Goal: Information Seeking & Learning: Learn about a topic

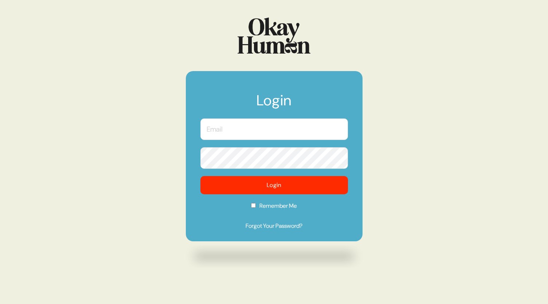
click at [288, 122] on input "text" at bounding box center [273, 128] width 147 height 21
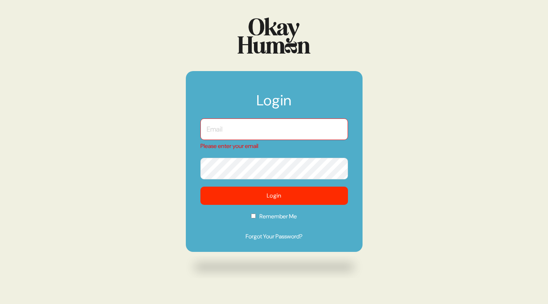
type input "[EMAIL_ADDRESS][DOMAIN_NAME]"
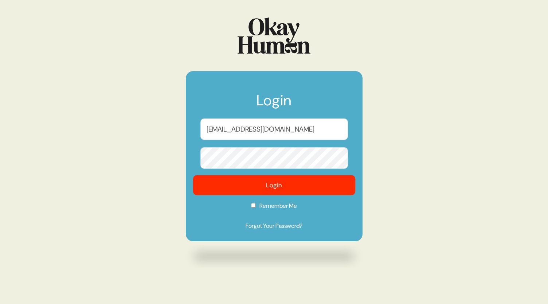
click at [264, 187] on button "Login" at bounding box center [274, 185] width 162 height 20
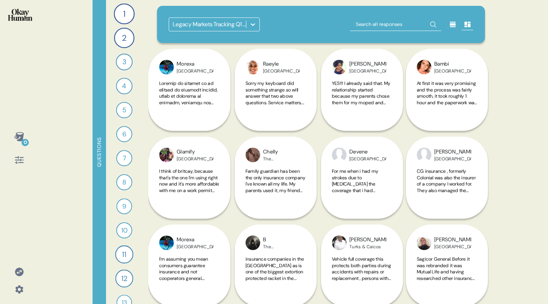
click at [253, 23] on icon at bounding box center [252, 24] width 7 height 7
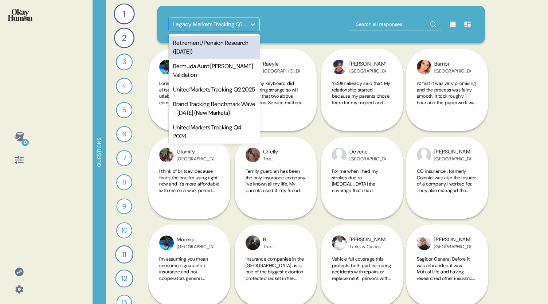
click at [228, 51] on div "Retirement/Pension Research ([DATE])" at bounding box center [214, 47] width 91 height 23
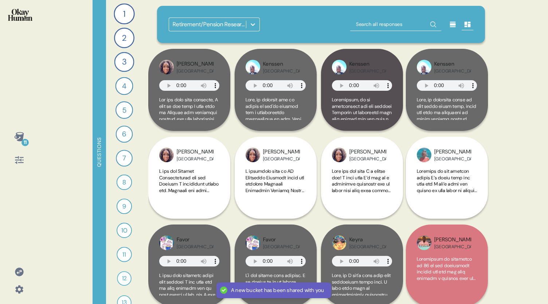
click at [24, 135] on div "11" at bounding box center [19, 136] width 17 height 17
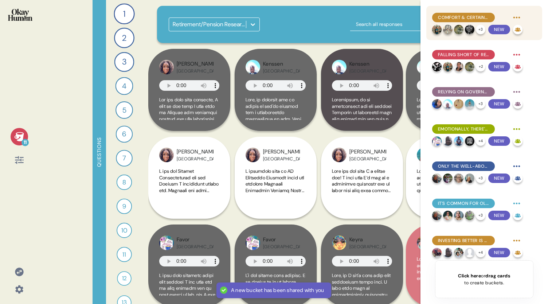
click at [460, 18] on span "Comfort & certainty are key retirement goals, not luxury - but even this feels …" at bounding box center [463, 17] width 51 height 7
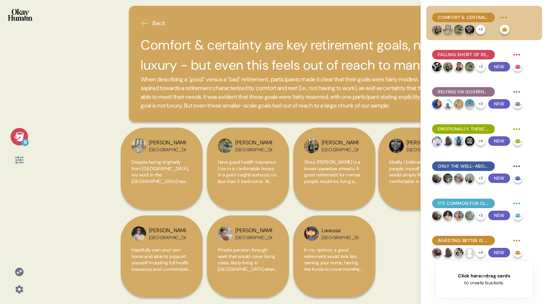
click at [369, 33] on div "Back Comfort & certainty are key retirement goals, not luxury - but even this f…" at bounding box center [293, 64] width 328 height 116
click at [16, 138] on icon at bounding box center [18, 136] width 9 height 9
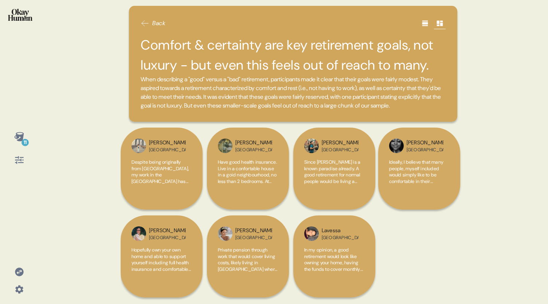
click at [20, 135] on icon at bounding box center [18, 136] width 9 height 9
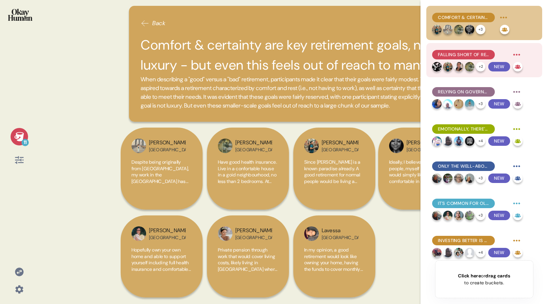
click at [465, 53] on span "Falling short of retirement goals feels to many like personal failure." at bounding box center [463, 54] width 51 height 7
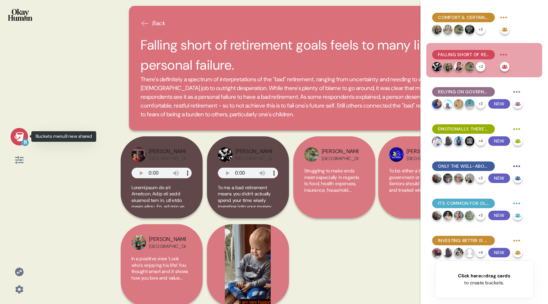
click at [23, 136] on icon at bounding box center [18, 136] width 9 height 9
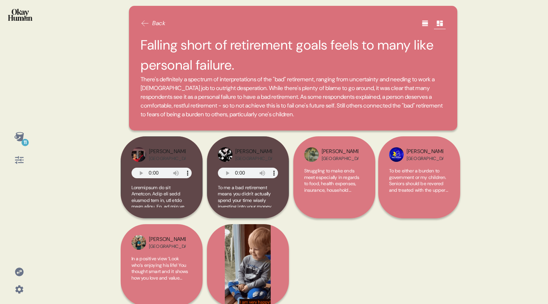
click at [23, 136] on icon at bounding box center [18, 136] width 9 height 9
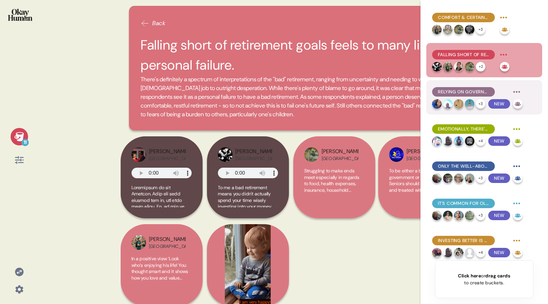
click at [449, 90] on span "Relying on government pensions alone is a surefire path towards that "bad" reti…" at bounding box center [463, 91] width 51 height 7
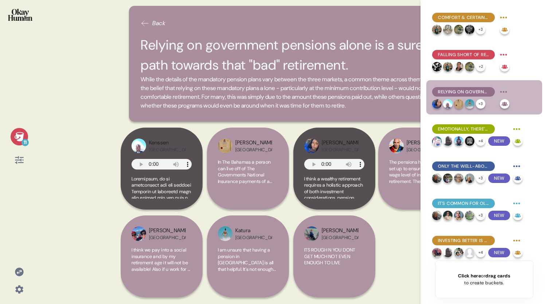
click at [20, 133] on icon at bounding box center [19, 136] width 10 height 10
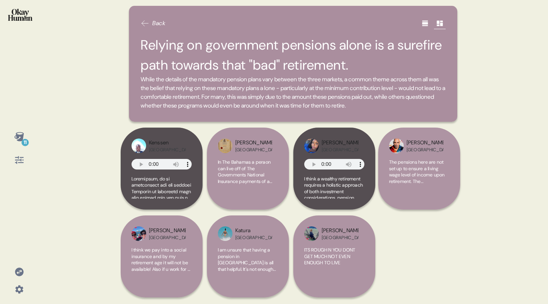
click at [19, 135] on icon at bounding box center [18, 136] width 9 height 9
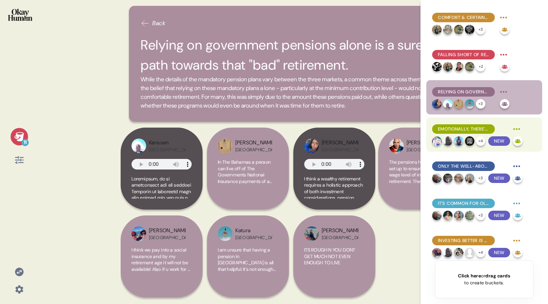
click at [449, 131] on span "Emotionally, there's a movement from excitement, to nervousness, to certainty -…" at bounding box center [463, 129] width 51 height 7
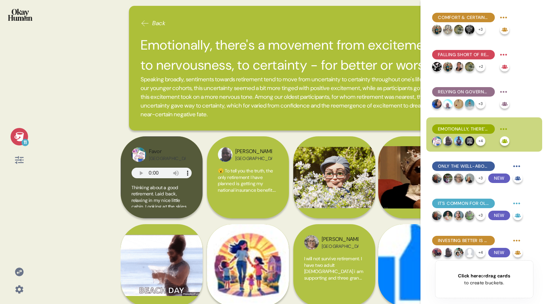
click at [16, 131] on icon at bounding box center [19, 136] width 10 height 10
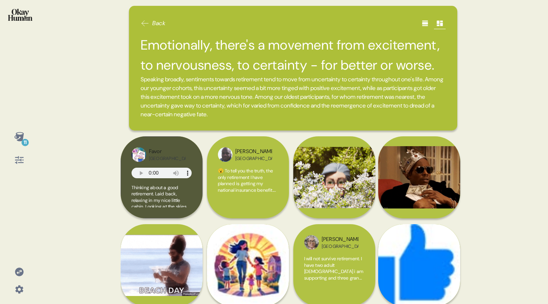
click at [16, 131] on icon at bounding box center [19, 136] width 10 height 10
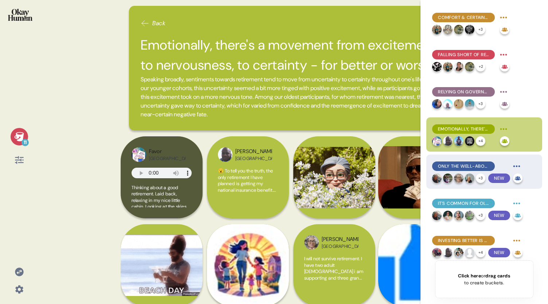
click at [473, 162] on div "Only the well-above-average can feel truly confident." at bounding box center [463, 165] width 63 height 9
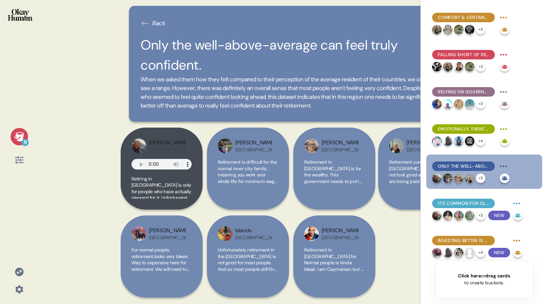
click at [16, 139] on icon at bounding box center [19, 136] width 10 height 10
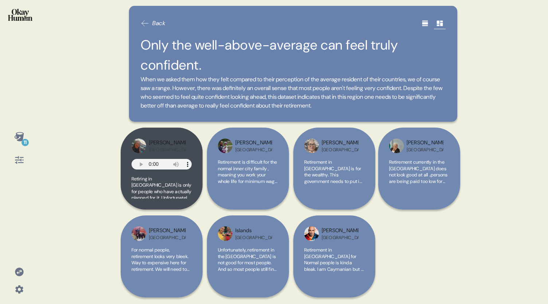
click at [16, 139] on icon at bounding box center [19, 136] width 10 height 10
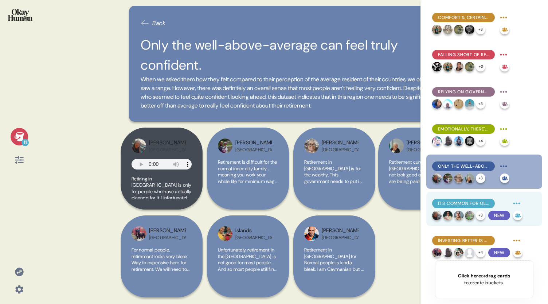
click at [477, 202] on span "It's common for older respondents to feel like it's too late to make meaningful…" at bounding box center [463, 203] width 51 height 7
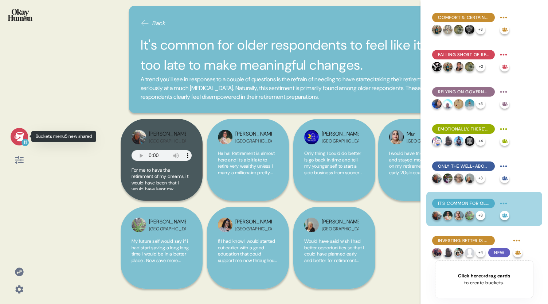
click at [18, 135] on icon at bounding box center [18, 136] width 9 height 9
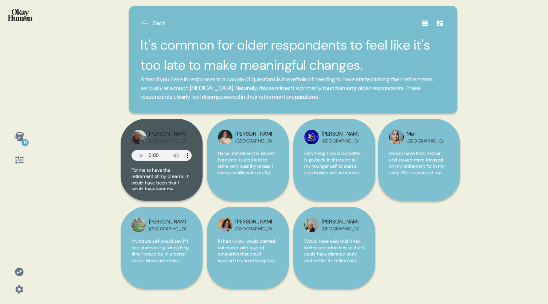
click at [18, 135] on icon at bounding box center [18, 136] width 9 height 9
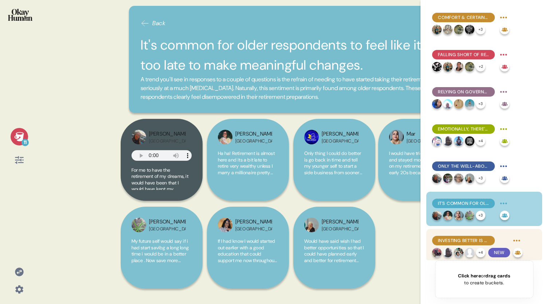
click at [480, 239] on span "Investing better is a top priority, but many feel they lack resources." at bounding box center [463, 240] width 51 height 7
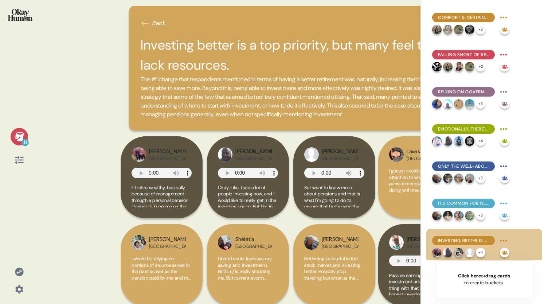
click at [23, 134] on icon at bounding box center [18, 136] width 9 height 9
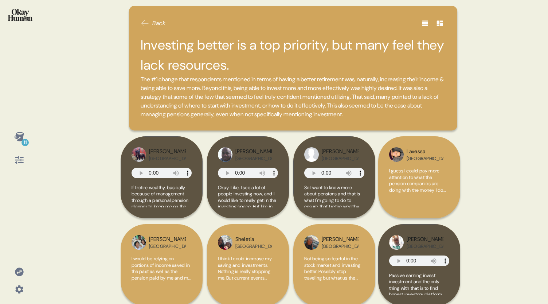
click at [21, 135] on icon at bounding box center [18, 136] width 9 height 9
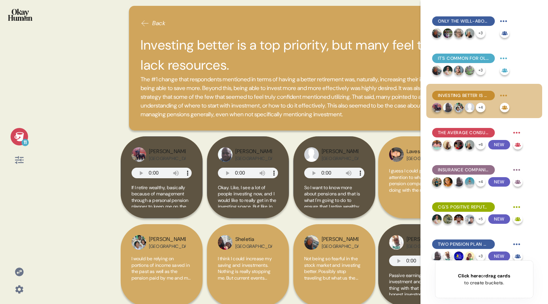
scroll to position [151, 0]
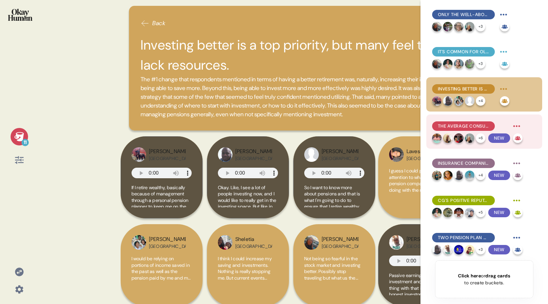
click at [447, 127] on span "The average consumer knows a few basic pension facts, contributes to them, and …" at bounding box center [463, 126] width 51 height 7
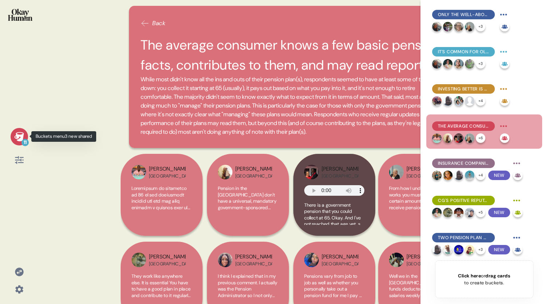
click at [18, 133] on icon at bounding box center [19, 136] width 10 height 10
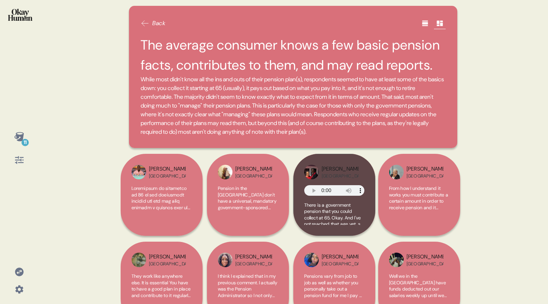
click at [18, 133] on icon at bounding box center [19, 136] width 10 height 10
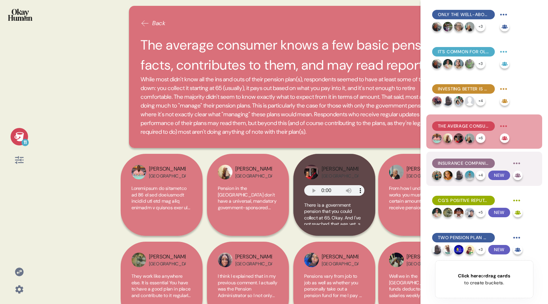
click at [455, 166] on span "Insurance companies - including CG Britcay - are generally the main brands asso…" at bounding box center [463, 163] width 51 height 7
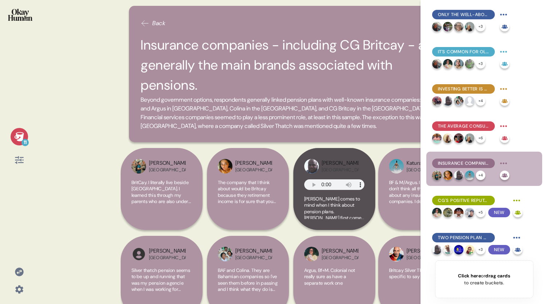
click at [20, 135] on icon at bounding box center [18, 136] width 9 height 9
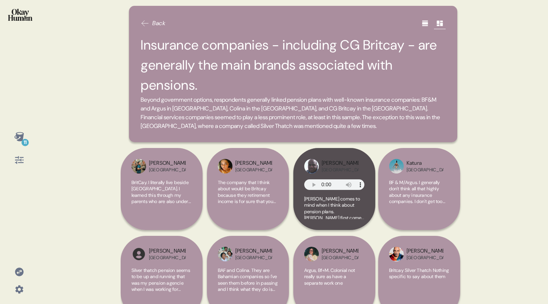
click at [20, 135] on icon at bounding box center [18, 136] width 9 height 9
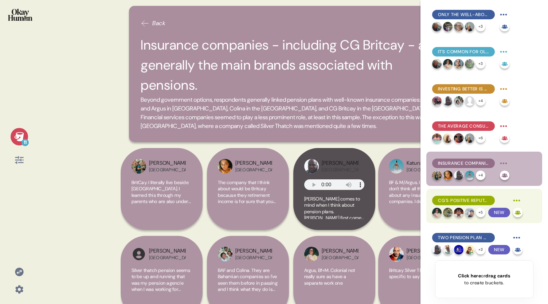
click at [464, 204] on div "CG's positive reputation for insurance helps with pension sentiments, despite l…" at bounding box center [463, 200] width 63 height 9
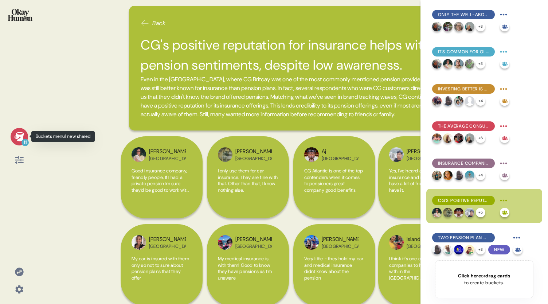
click at [15, 137] on icon at bounding box center [19, 136] width 10 height 10
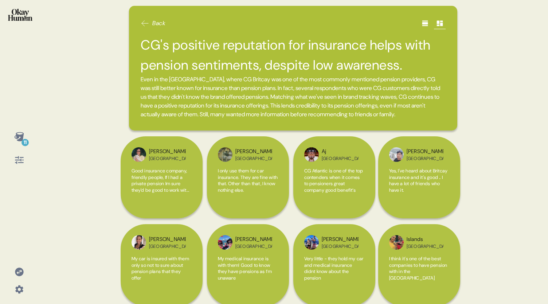
click at [15, 137] on icon at bounding box center [19, 136] width 10 height 10
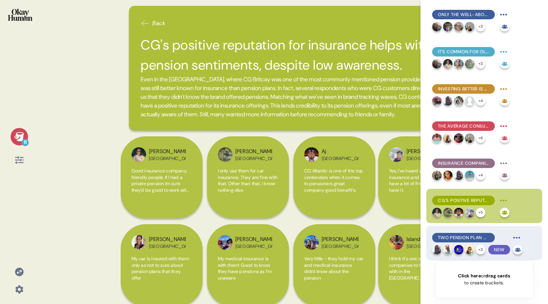
click at [472, 238] on span "Two pension plan qualities stood above the rest: online self-service tools and …" at bounding box center [463, 237] width 51 height 7
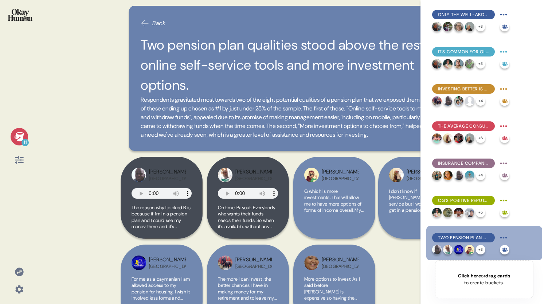
click at [16, 136] on icon at bounding box center [18, 136] width 9 height 9
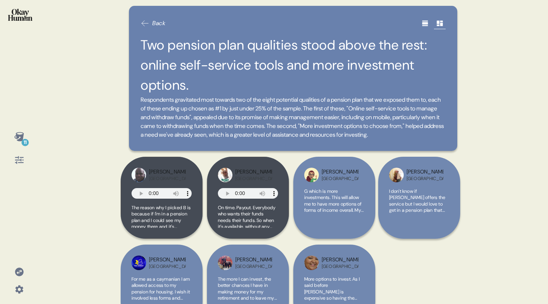
click at [16, 136] on icon at bounding box center [18, 136] width 9 height 9
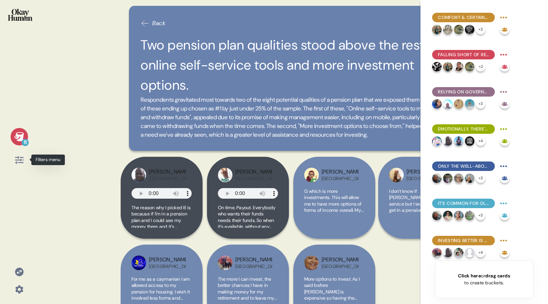
click at [17, 161] on icon at bounding box center [19, 160] width 10 height 10
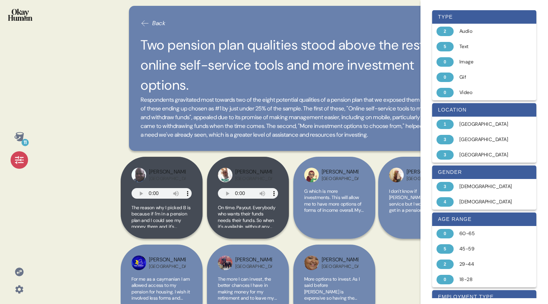
click at [17, 133] on icon at bounding box center [18, 136] width 9 height 9
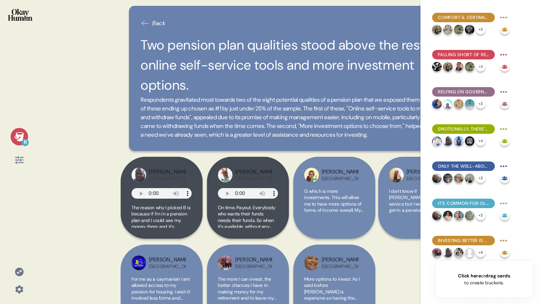
click at [149, 22] on span "Back" at bounding box center [153, 23] width 25 height 9
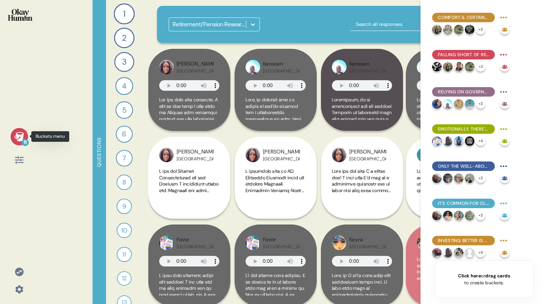
click at [19, 135] on icon at bounding box center [18, 136] width 9 height 9
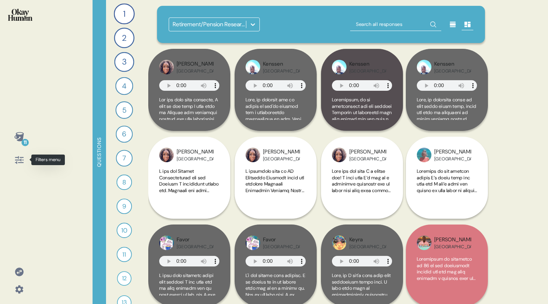
click at [21, 160] on icon at bounding box center [19, 160] width 8 height 8
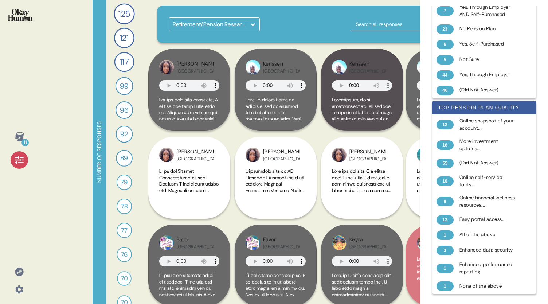
scroll to position [0, 0]
